Goal: Information Seeking & Learning: Understand process/instructions

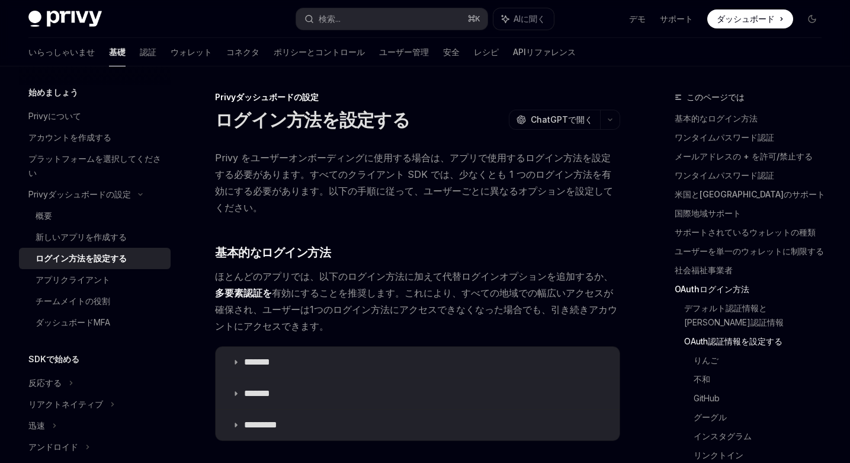
scroll to position [1063, 0]
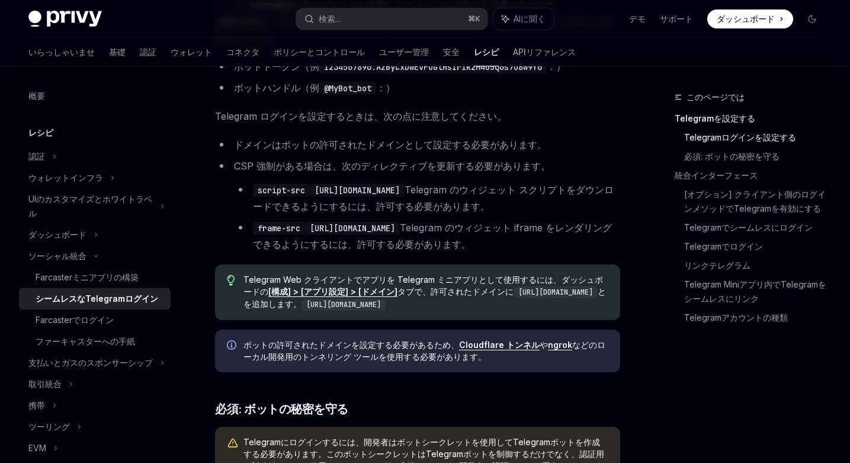
scroll to position [413, 0]
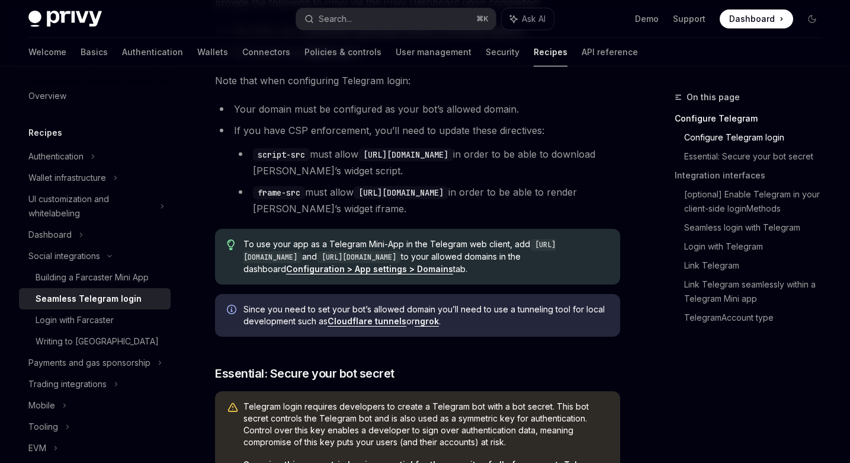
scroll to position [427, 0]
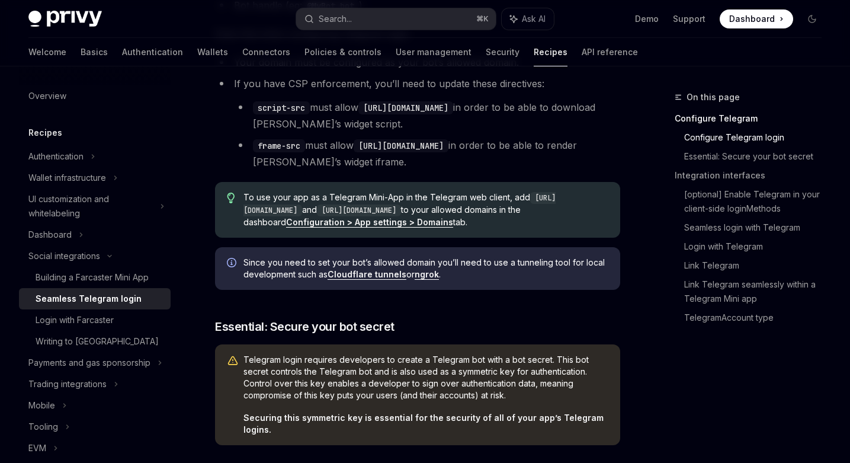
click at [426, 277] on link "ngrok" at bounding box center [427, 274] width 24 height 11
